Goal: Information Seeking & Learning: Learn about a topic

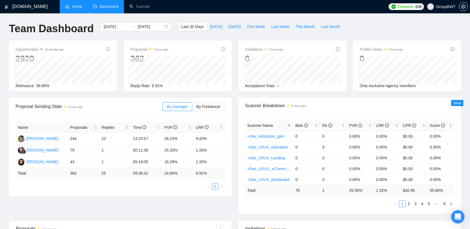
click at [79, 4] on link "Home" at bounding box center [73, 6] width 17 height 5
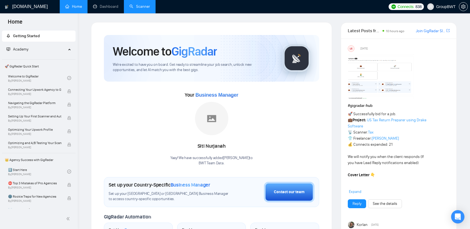
click at [140, 6] on link "Scanner" at bounding box center [139, 6] width 21 height 5
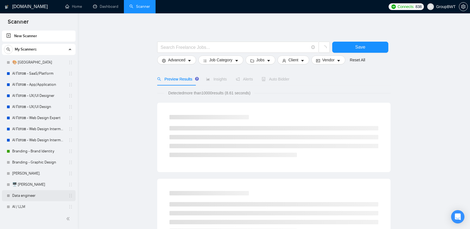
click at [31, 194] on link "Data engineer" at bounding box center [38, 195] width 53 height 11
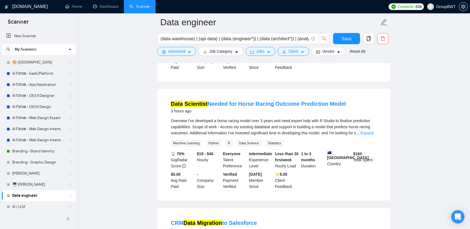
scroll to position [305, 0]
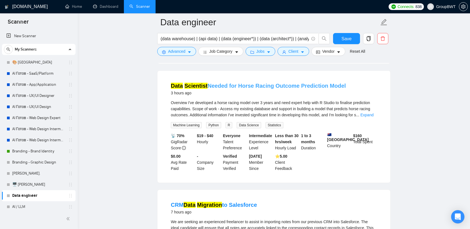
click at [266, 83] on link "Data Scientist Needed for Horse Racing Outcome Prediction Model" at bounding box center [258, 86] width 175 height 6
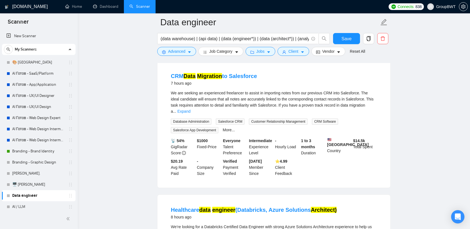
scroll to position [416, 0]
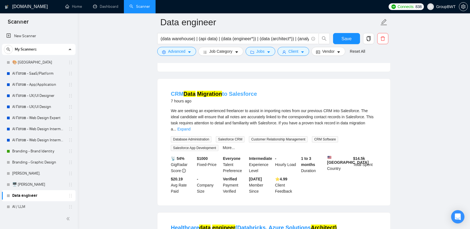
click at [240, 92] on link "CRM Data Migration to Salesforce" at bounding box center [214, 94] width 86 height 6
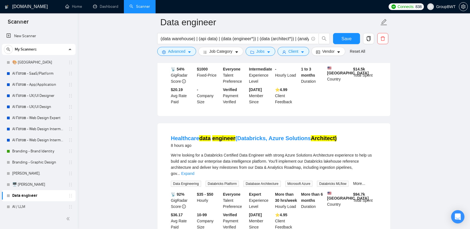
scroll to position [527, 0]
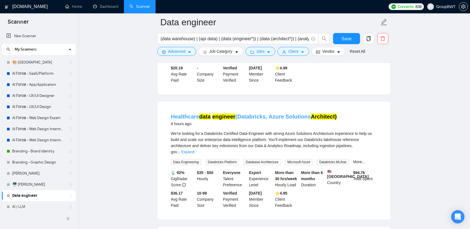
click at [288, 114] on link "Healthcare data engineer (Databricks, Azure Solutions Architect)" at bounding box center [254, 117] width 166 height 6
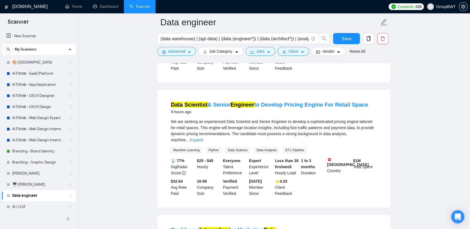
scroll to position [666, 0]
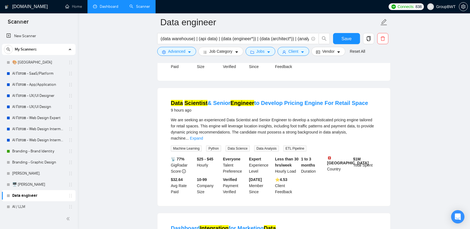
click at [110, 4] on link "Dashboard" at bounding box center [105, 6] width 25 height 5
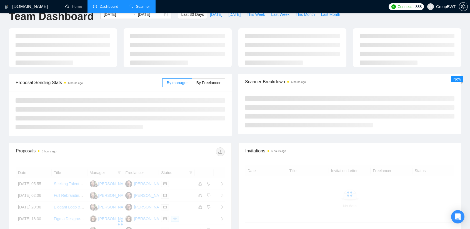
scroll to position [7, 0]
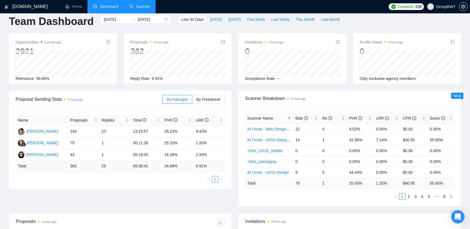
click at [34, 191] on div "Proposal Sending Stats 6 hours ago By manager By Freelancer Name Proposals Repl…" at bounding box center [235, 152] width 459 height 123
click at [57, 152] on div "1799018114097958912" at bounding box center [37, 147] width 49 height 12
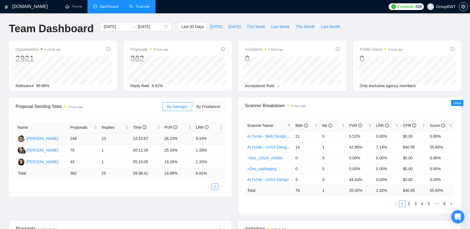
scroll to position [0, 0]
click at [304, 125] on icon "info-circle" at bounding box center [306, 126] width 4 height 4
click at [300, 125] on span "Bids" at bounding box center [301, 125] width 12 height 4
click at [200, 102] on label "By Freelancer" at bounding box center [208, 106] width 33 height 9
click at [192, 108] on input "By Freelancer" at bounding box center [192, 108] width 0 height 0
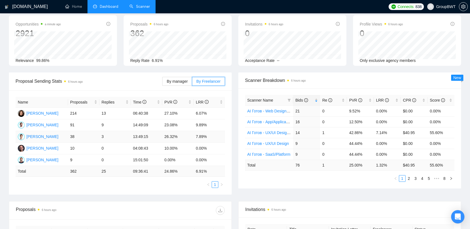
scroll to position [28, 0]
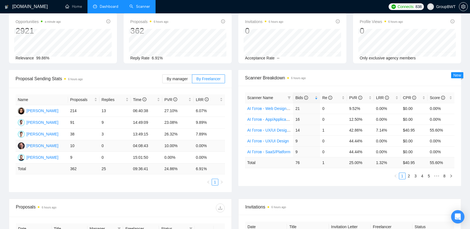
click at [63, 147] on td "[PERSON_NAME]" at bounding box center [42, 146] width 52 height 12
click at [62, 145] on td "[PERSON_NAME]" at bounding box center [42, 146] width 52 height 12
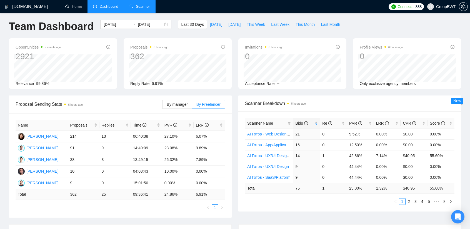
scroll to position [0, 0]
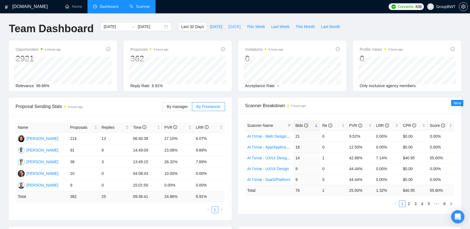
click at [228, 24] on span "[DATE]" at bounding box center [234, 27] width 12 height 6
type input "[DATE]"
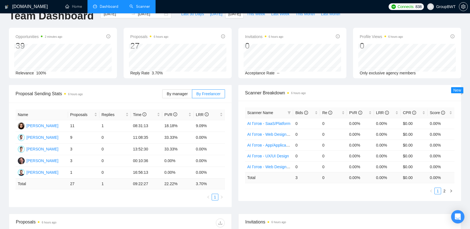
scroll to position [28, 0]
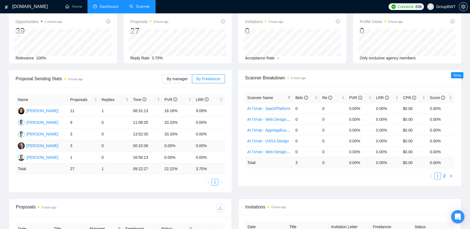
click at [56, 146] on td "[PERSON_NAME]" at bounding box center [42, 146] width 52 height 12
click at [67, 146] on td "[PERSON_NAME]" at bounding box center [42, 146] width 52 height 12
click at [45, 144] on div "[PERSON_NAME]" at bounding box center [42, 146] width 32 height 6
click at [129, 4] on link "Scanner" at bounding box center [139, 6] width 21 height 5
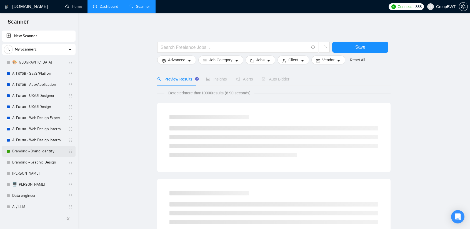
click at [33, 153] on link "Branding - Brand Identity" at bounding box center [38, 151] width 53 height 11
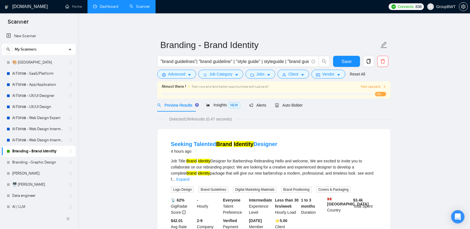
click at [301, 89] on div "Train now and land better opportunities with Laziza AI !" at bounding box center [266, 87] width 148 height 6
click at [293, 106] on span "Auto Bidder" at bounding box center [288, 105] width 27 height 4
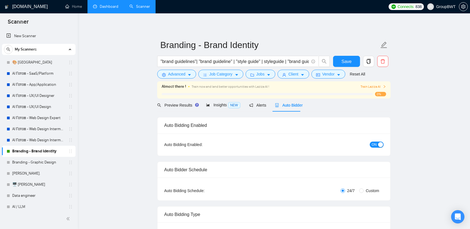
click at [376, 87] on span "Train Laziza AI" at bounding box center [373, 86] width 26 height 5
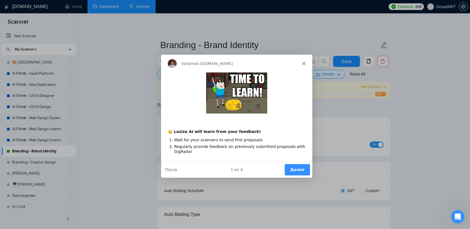
click at [440, 104] on div "Product tour overlay" at bounding box center [235, 114] width 470 height 229
click at [304, 65] on div "Vadym из [DOMAIN_NAME]" at bounding box center [236, 63] width 151 height 18
click at [302, 62] on icon "Закрыть" at bounding box center [303, 63] width 3 height 3
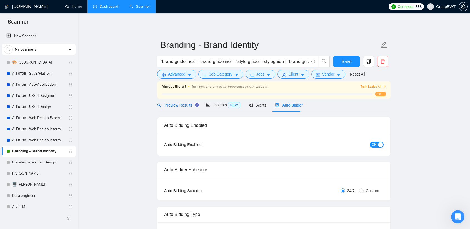
click at [180, 107] on span "Preview Results" at bounding box center [177, 105] width 40 height 4
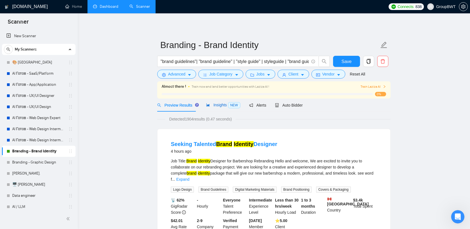
click at [216, 106] on span "Insights NEW" at bounding box center [223, 105] width 34 height 4
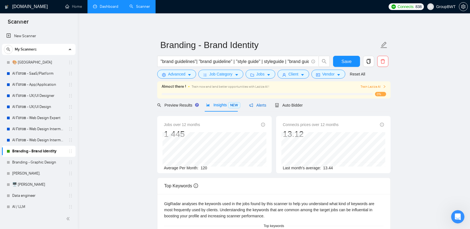
click at [258, 105] on span "Alerts" at bounding box center [257, 105] width 17 height 4
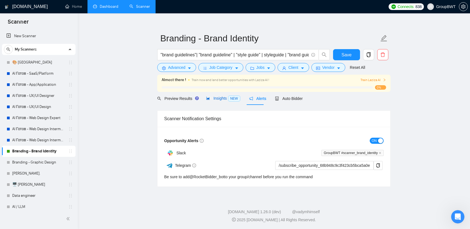
click at [220, 98] on span "Insights NEW" at bounding box center [223, 98] width 34 height 4
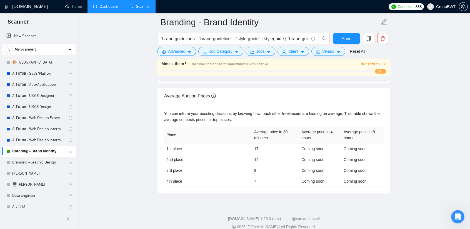
scroll to position [237, 0]
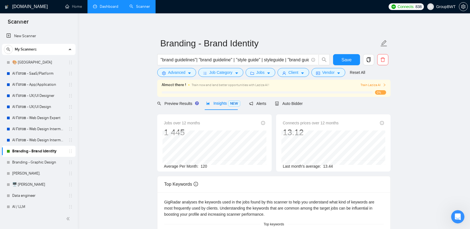
scroll to position [0, 0]
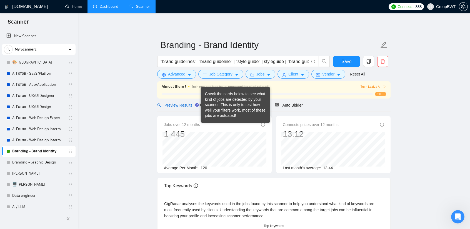
click at [188, 104] on span "Preview Results" at bounding box center [177, 105] width 40 height 4
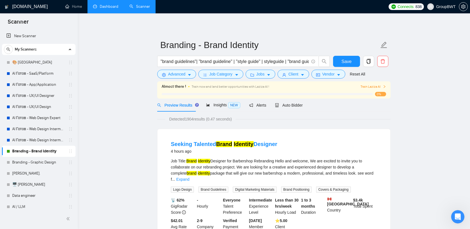
click at [257, 108] on div "Alerts" at bounding box center [257, 105] width 17 height 6
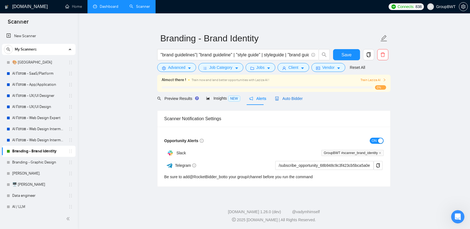
click at [287, 99] on span "Auto Bidder" at bounding box center [288, 98] width 27 height 4
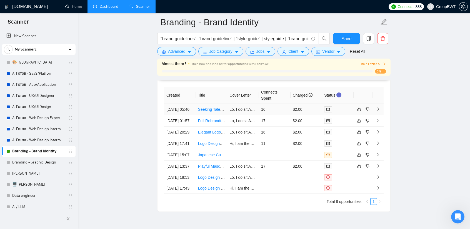
scroll to position [1355, 0]
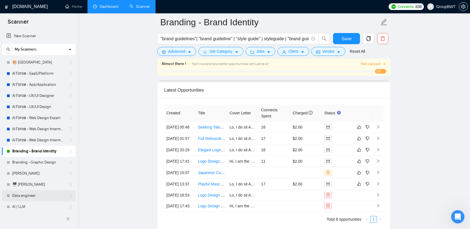
click at [28, 197] on link "Data engineer" at bounding box center [38, 195] width 53 height 11
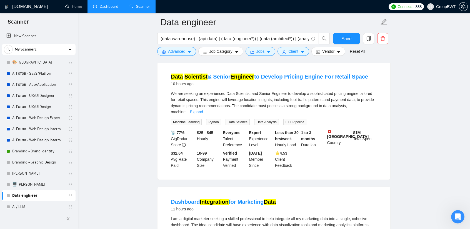
scroll to position [694, 0]
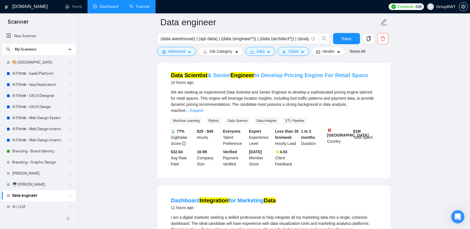
click at [274, 72] on link "Data Scientist & Senior Engineer to Develop Pricing Engine For Retail Space" at bounding box center [269, 75] width 197 height 6
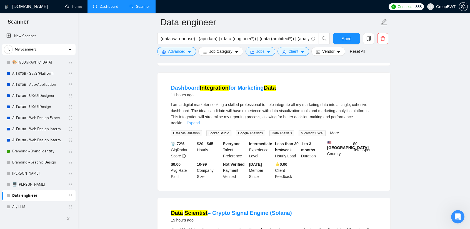
scroll to position [805, 0]
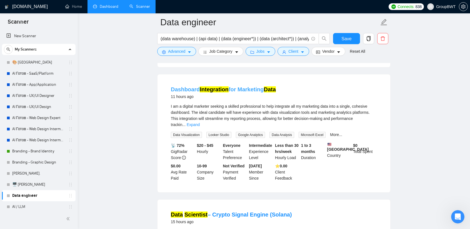
click at [246, 86] on link "Dashboard Integration for Marketing Data" at bounding box center [223, 89] width 105 height 6
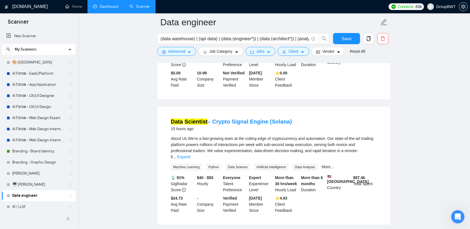
scroll to position [916, 0]
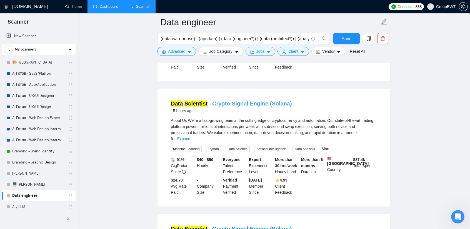
click at [244, 100] on link "Data Scientist – Crypto Signal Engine (Solana)" at bounding box center [231, 103] width 121 height 6
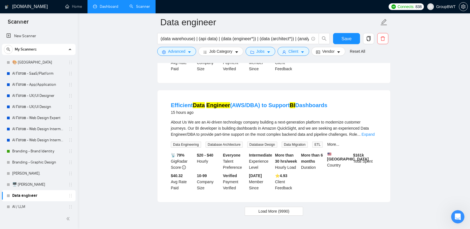
scroll to position [1166, 0]
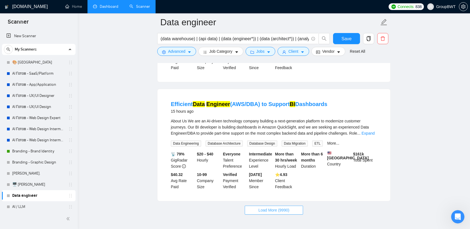
click at [273, 207] on span "Load More (9990)" at bounding box center [273, 210] width 31 height 6
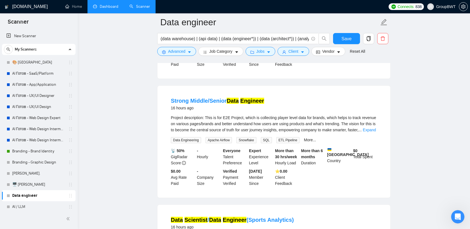
scroll to position [1287, 0]
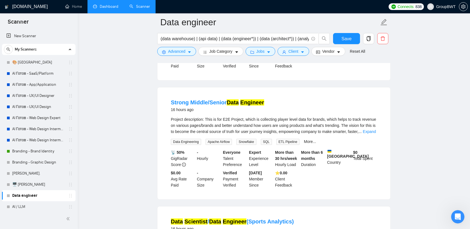
click at [222, 106] on div "16 hours ago" at bounding box center [217, 109] width 93 height 7
click at [222, 99] on link "Strong Middle/Senior Data Engineer" at bounding box center [217, 102] width 93 height 6
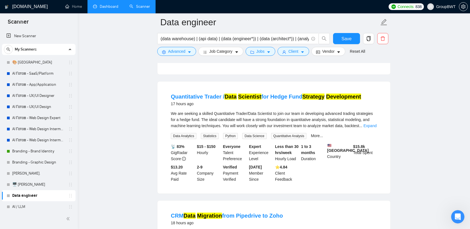
scroll to position [1537, 0]
click at [271, 94] on link "Quantitative Trader / Data Scientist for Hedge Fund Strategy Development" at bounding box center [266, 97] width 190 height 6
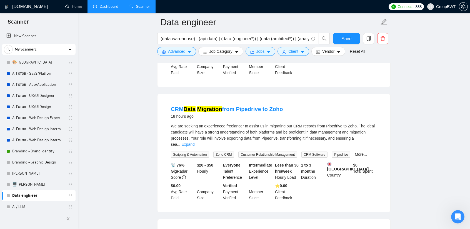
scroll to position [1648, 0]
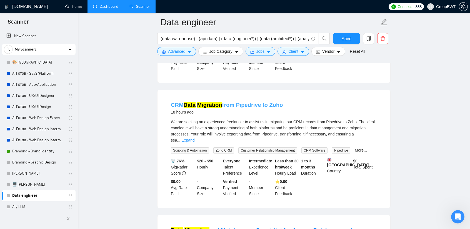
click at [244, 102] on link "CRM Data Migration from Pipedrive to Zoho" at bounding box center [227, 105] width 112 height 6
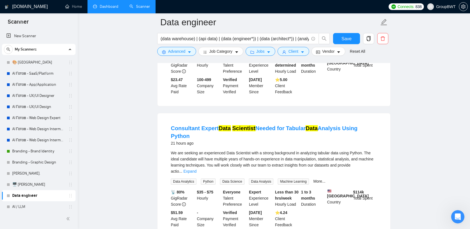
scroll to position [1898, 0]
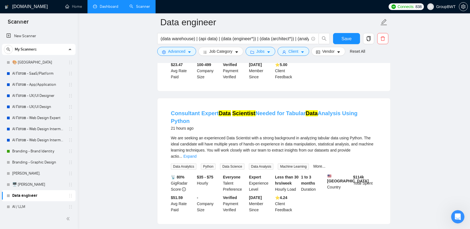
click at [237, 110] on mark "Scientist" at bounding box center [243, 113] width 23 height 6
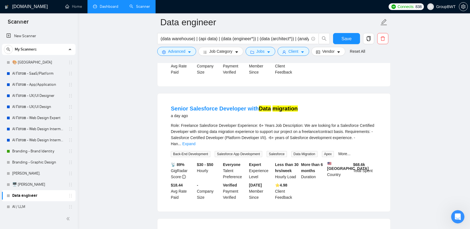
scroll to position [2036, 0]
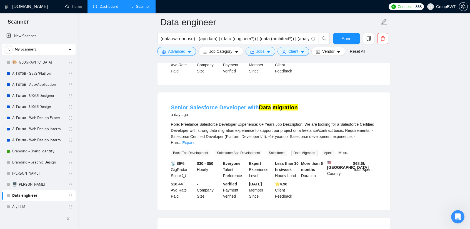
click at [218, 104] on link "Senior Salesforce Developer with Data migration" at bounding box center [234, 107] width 127 height 6
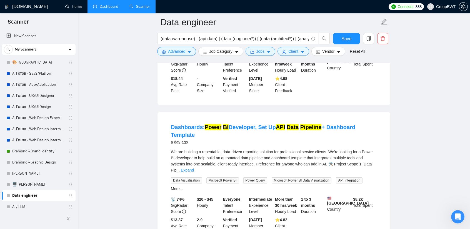
scroll to position [2147, 0]
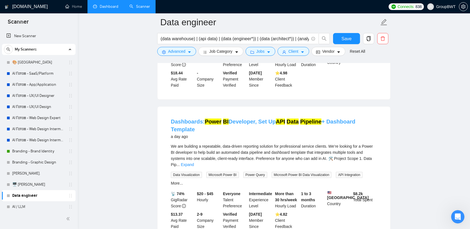
click at [266, 119] on link "Dashboards: Power BI Developer, Set Up API Data Pipeline + Dashboard Template" at bounding box center [263, 126] width 184 height 14
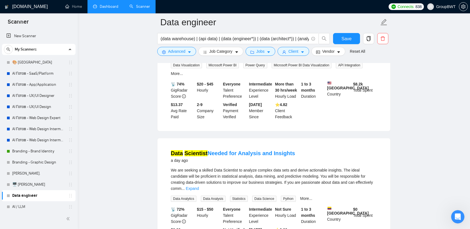
scroll to position [2258, 0]
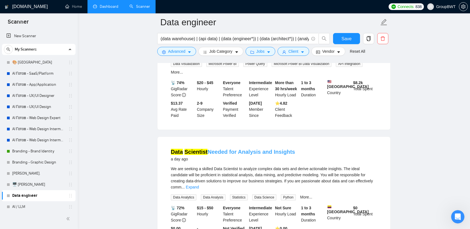
click at [262, 149] on link "Data Scientist Needed for Analysis and Insights" at bounding box center [233, 152] width 124 height 6
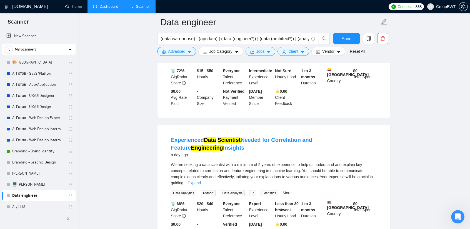
scroll to position [2397, 0]
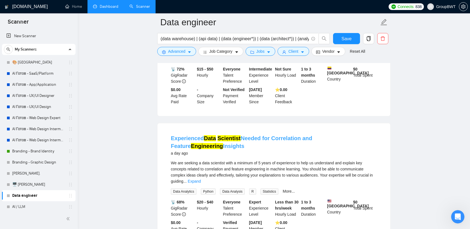
click at [257, 135] on link "Experienced Data Scientist Needed for Correlation and Feature Engineering Insig…" at bounding box center [241, 142] width 141 height 14
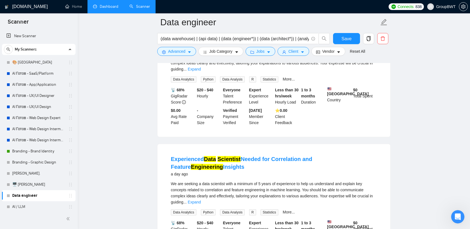
scroll to position [2508, 0]
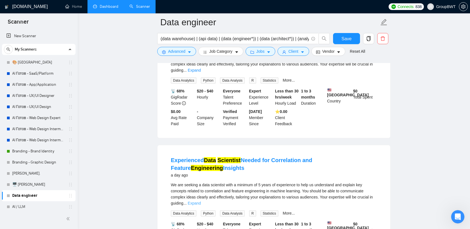
click at [201, 201] on link "Expand" at bounding box center [194, 203] width 13 height 4
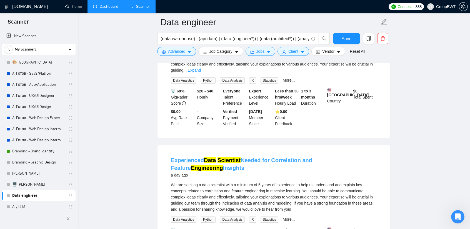
click at [254, 157] on link "Experienced Data Scientist Needed for Correlation and Feature Engineering Insig…" at bounding box center [241, 164] width 141 height 14
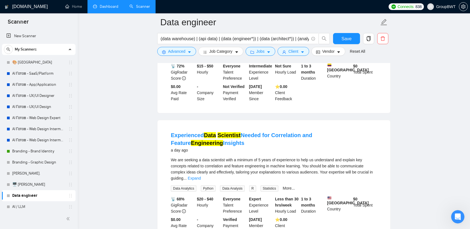
scroll to position [2397, 0]
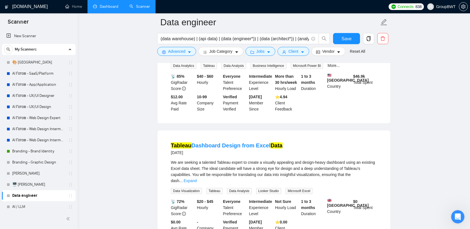
scroll to position [2786, 0]
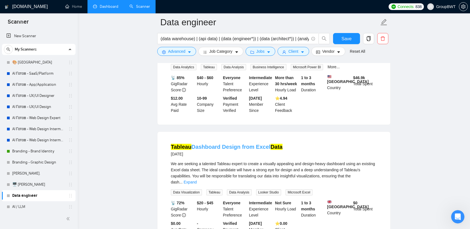
click at [245, 144] on link "Tableau Dashboard Design from Excel Data" at bounding box center [227, 147] width 112 height 6
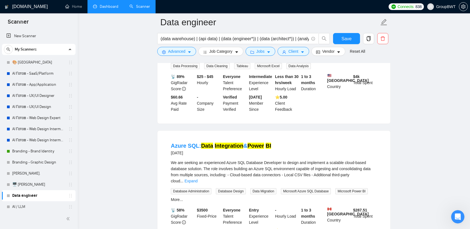
scroll to position [3036, 0]
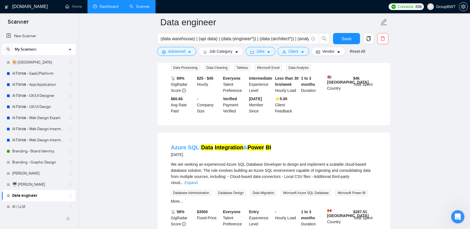
click at [198, 144] on link "Azure SQL: Data Integration & Power BI" at bounding box center [221, 147] width 100 height 6
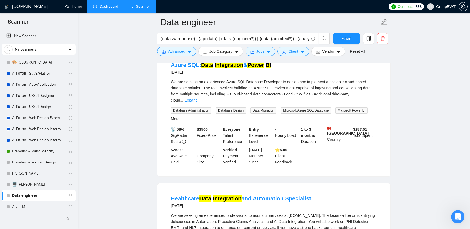
scroll to position [3119, 0]
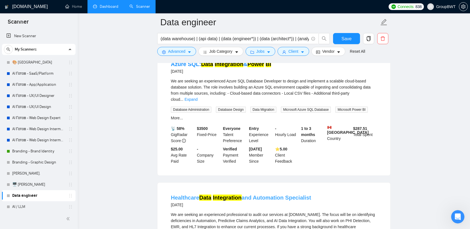
click at [237, 195] on mark "Integration" at bounding box center [227, 198] width 29 height 6
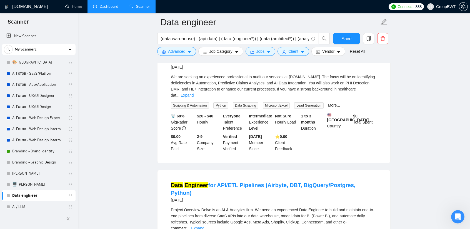
scroll to position [3258, 0]
